Goal: Check status

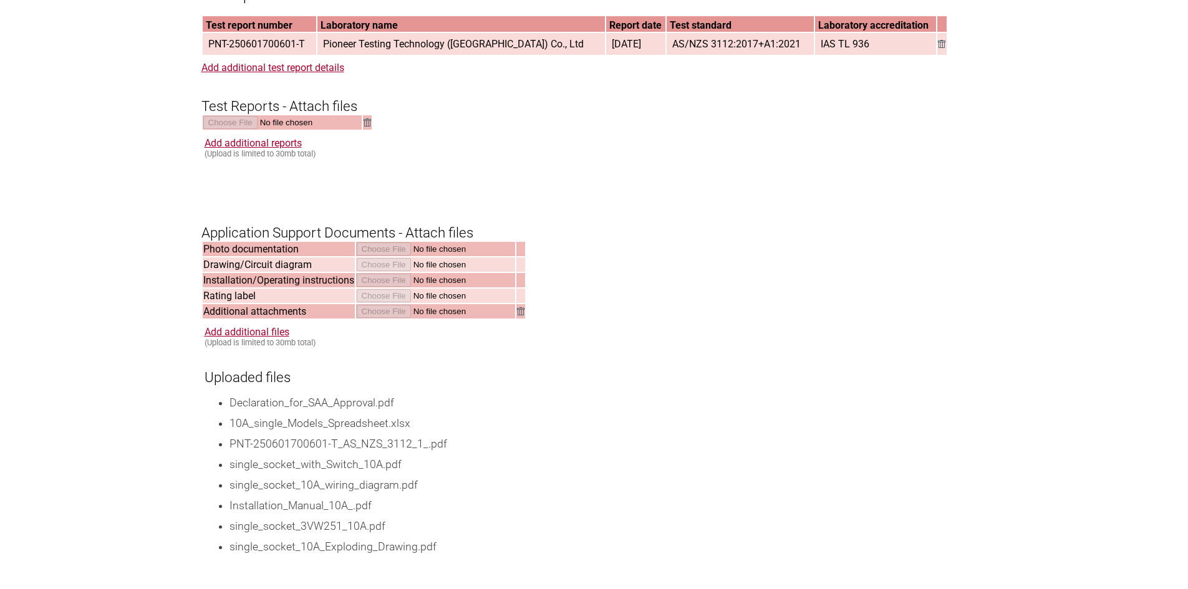
scroll to position [1809, 0]
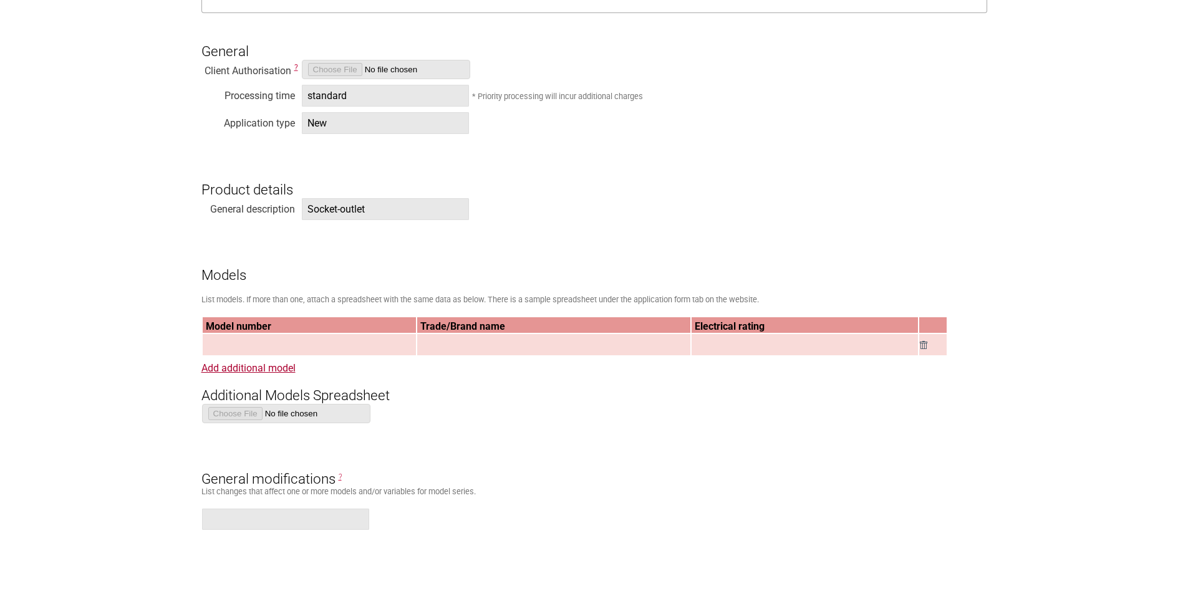
scroll to position [1372, 0]
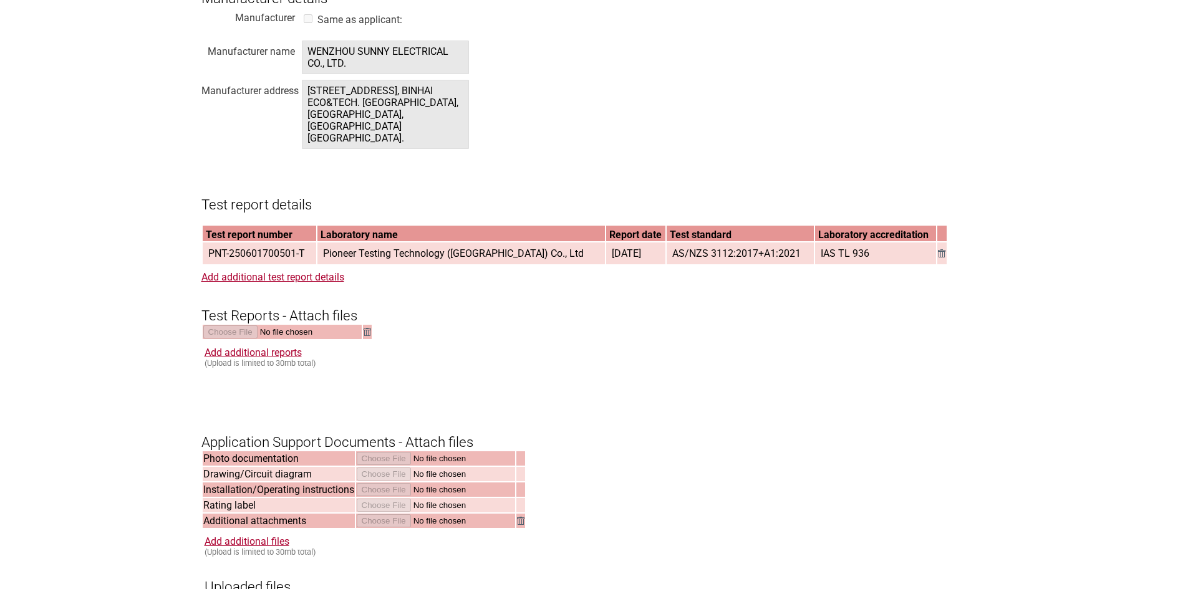
scroll to position [1622, 0]
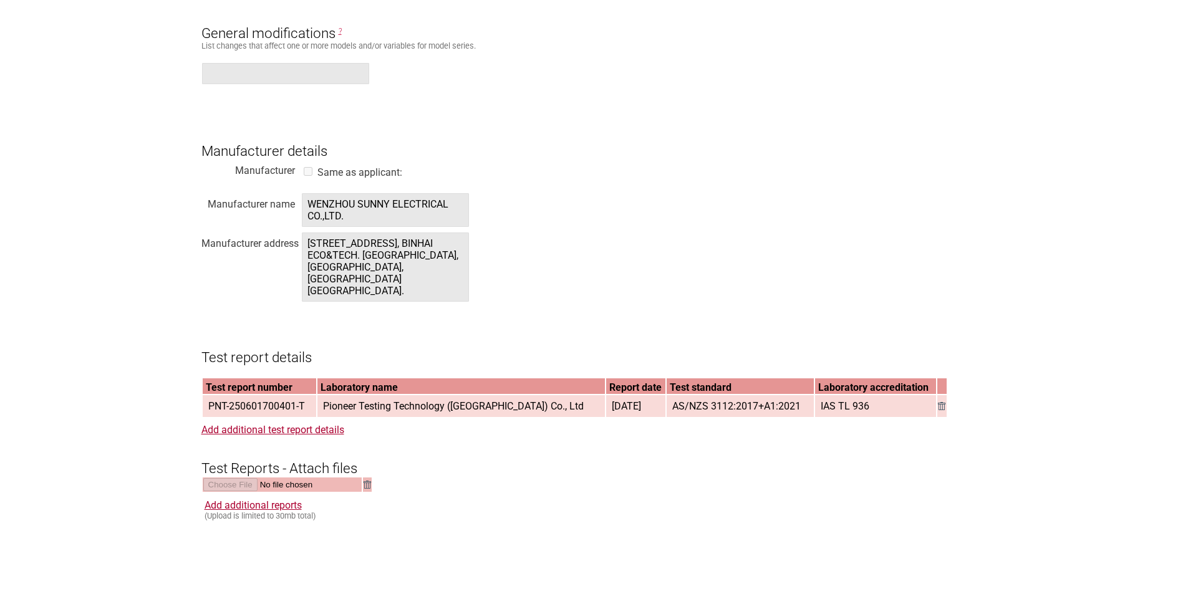
scroll to position [1684, 0]
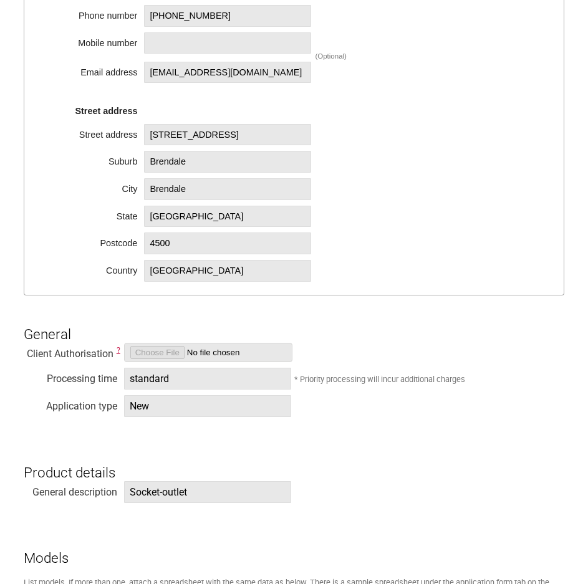
scroll to position [936, 0]
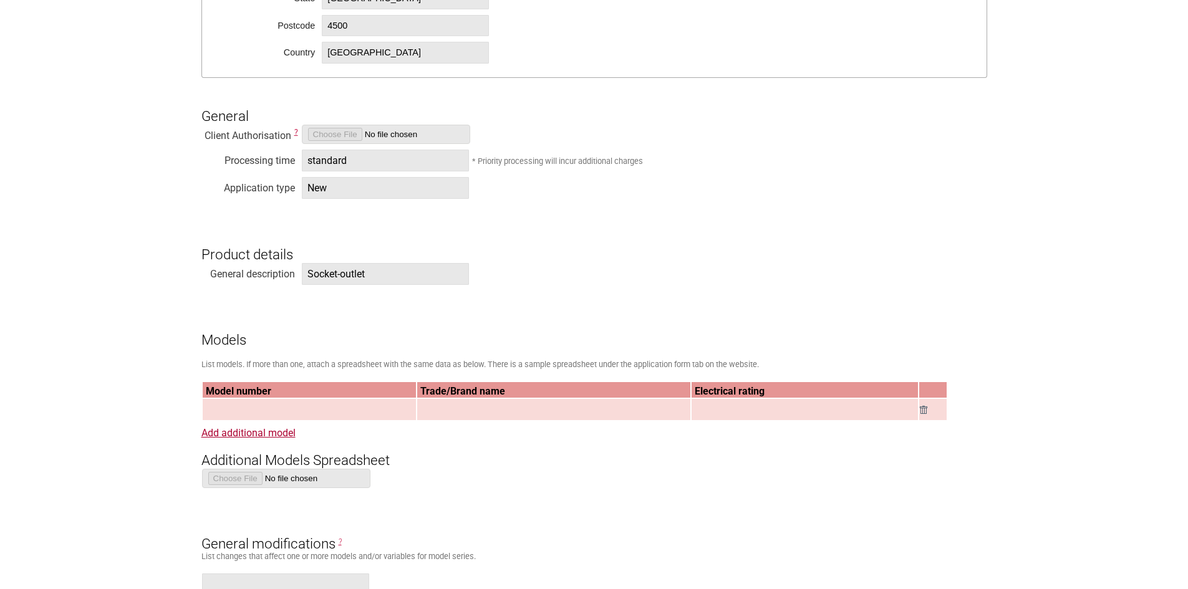
scroll to position [997, 0]
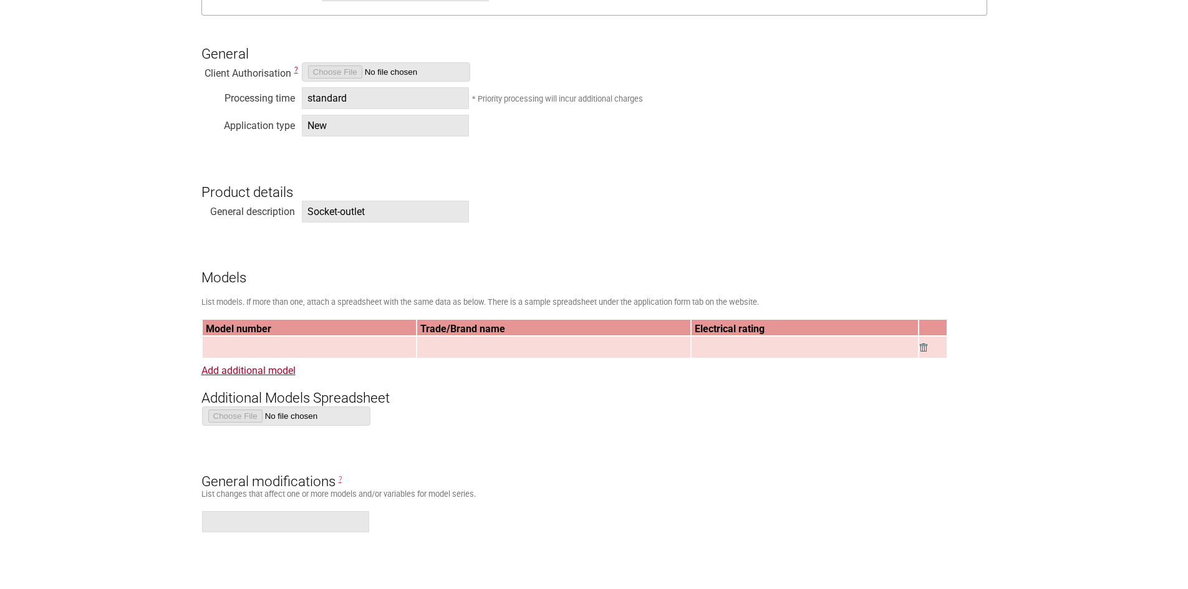
scroll to position [1559, 0]
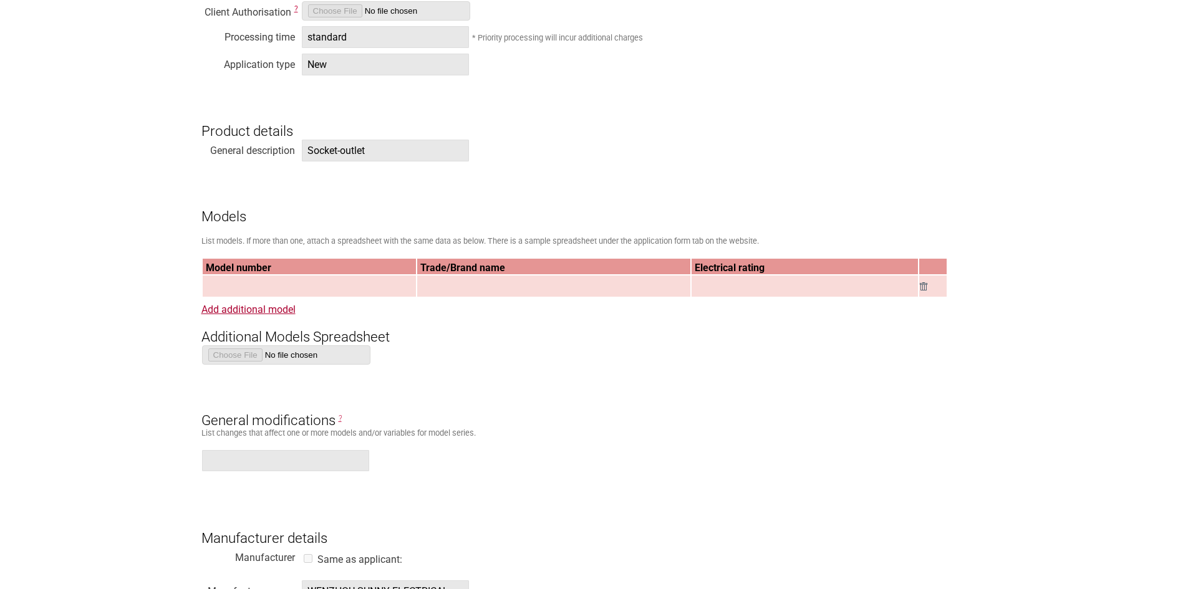
scroll to position [1496, 0]
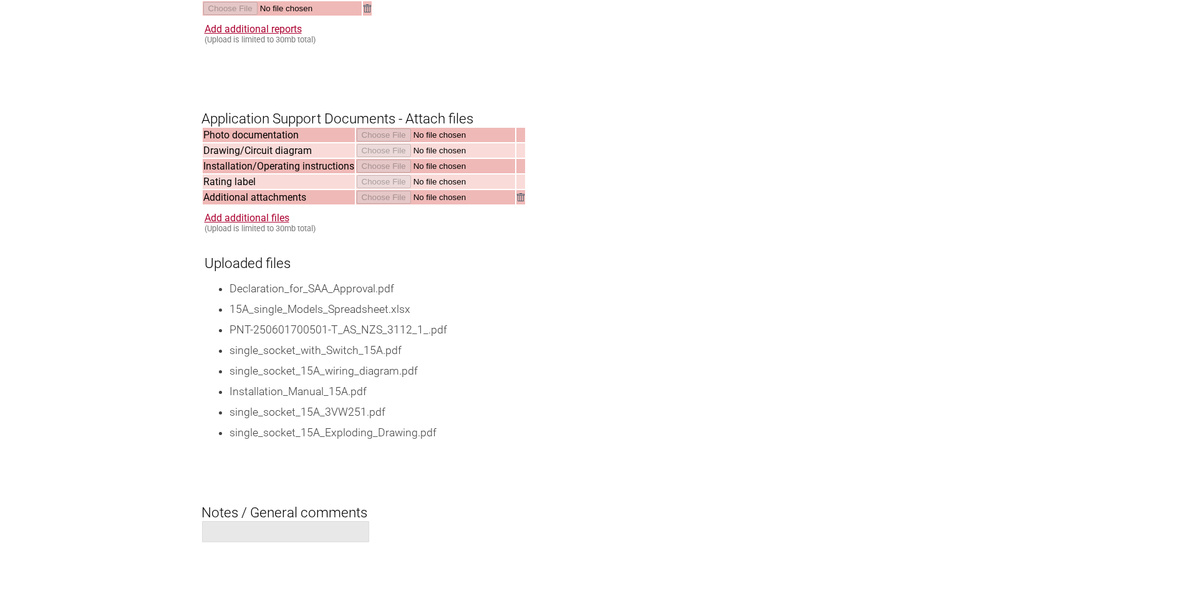
scroll to position [1819, 0]
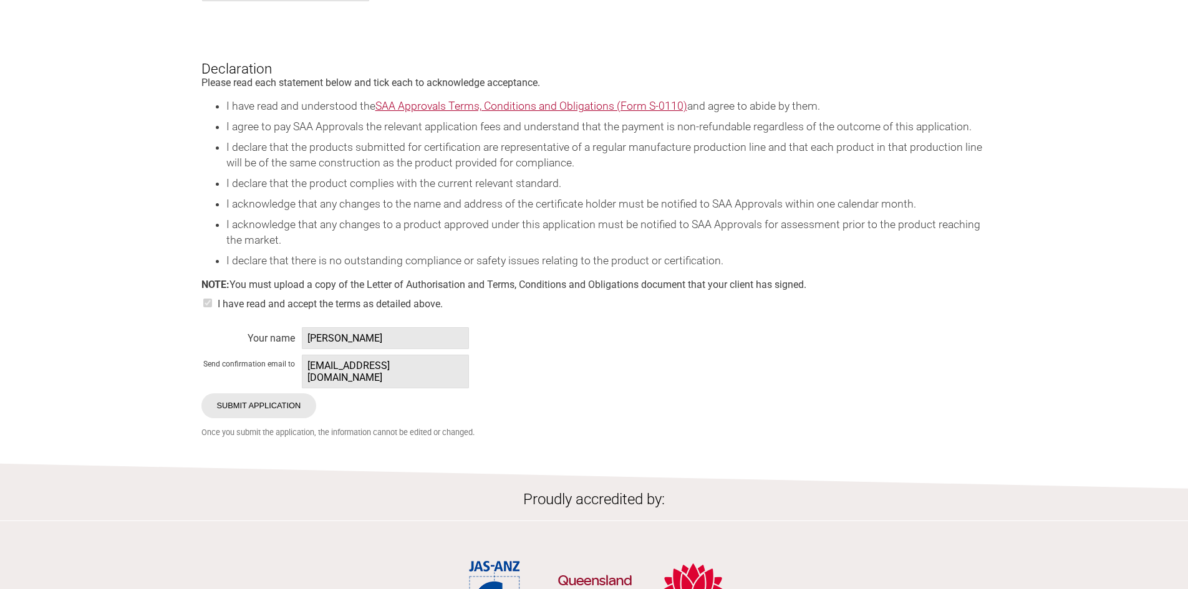
scroll to position [2744, 0]
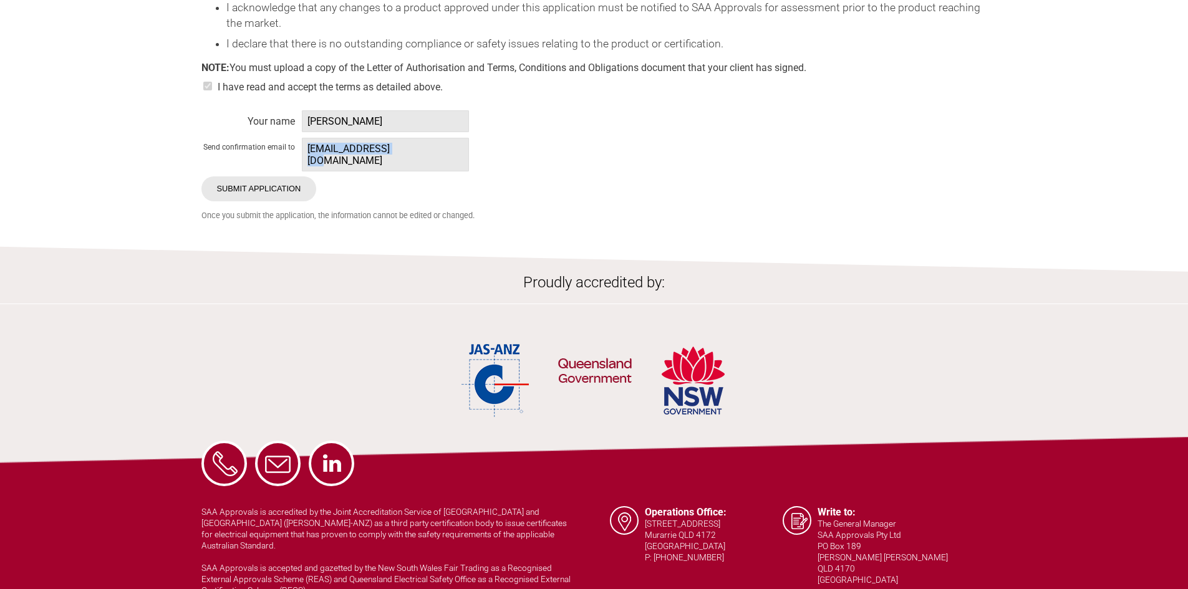
drag, startPoint x: 413, startPoint y: 142, endPoint x: 352, endPoint y: 166, distance: 65.8
click at [308, 150] on span "[EMAIL_ADDRESS][DOMAIN_NAME]" at bounding box center [385, 155] width 167 height 34
copy span "[EMAIL_ADDRESS][DOMAIN_NAME]"
